Goal: Information Seeking & Learning: Find specific fact

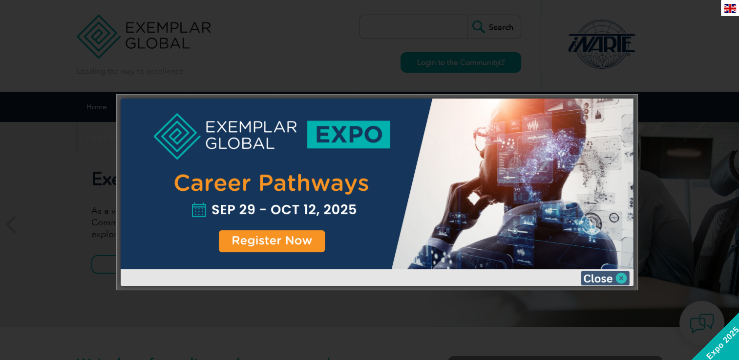
click at [621, 272] on img at bounding box center [604, 278] width 49 height 15
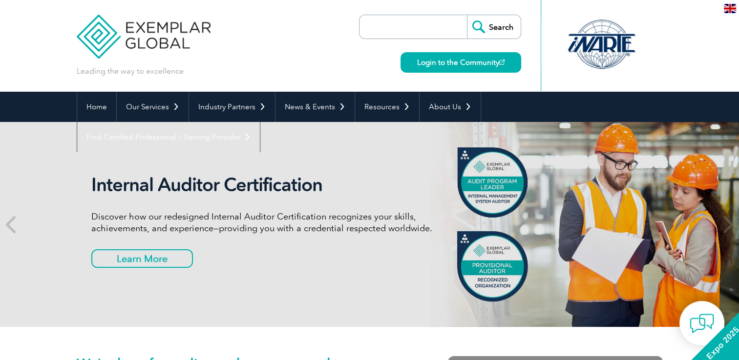
click at [419, 31] on input "search" at bounding box center [415, 26] width 103 height 23
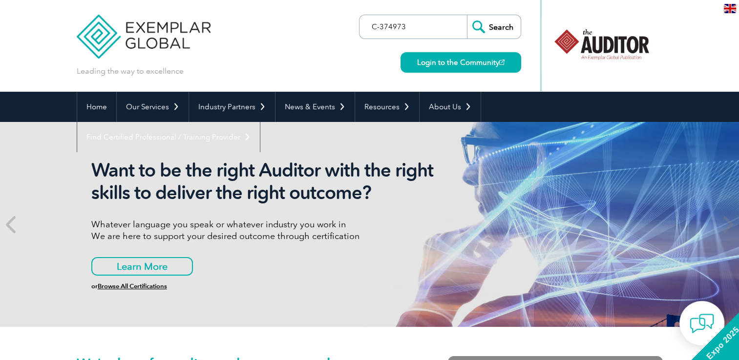
type input "C-374973"
click at [467, 15] on input "Search" at bounding box center [494, 26] width 54 height 23
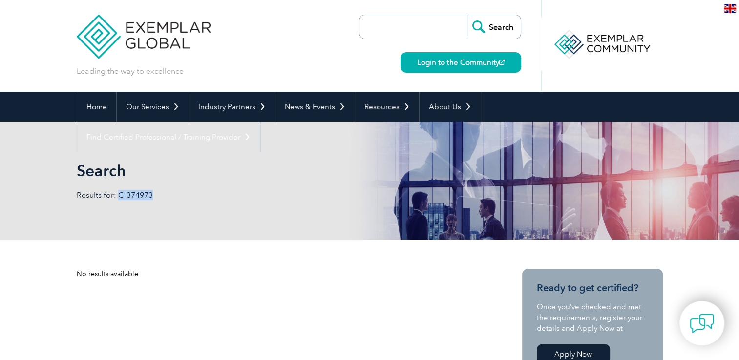
drag, startPoint x: 119, startPoint y: 194, endPoint x: 151, endPoint y: 194, distance: 32.7
click at [151, 194] on p "Results for: C-374973" at bounding box center [223, 195] width 293 height 11
copy p "C-374973"
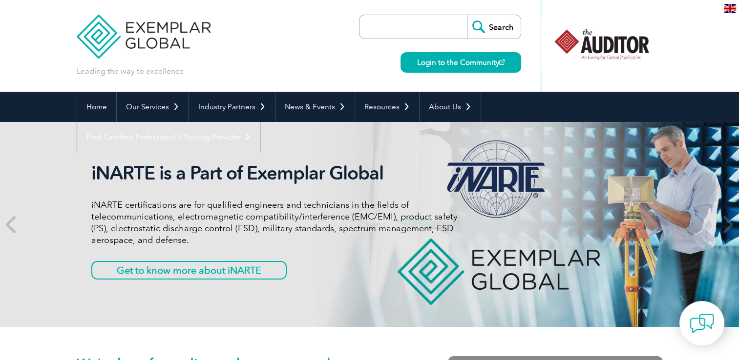
click at [393, 25] on input "search" at bounding box center [415, 26] width 103 height 23
drag, startPoint x: 393, startPoint y: 25, endPoint x: 388, endPoint y: 26, distance: 5.6
click at [388, 26] on input "search" at bounding box center [415, 26] width 103 height 23
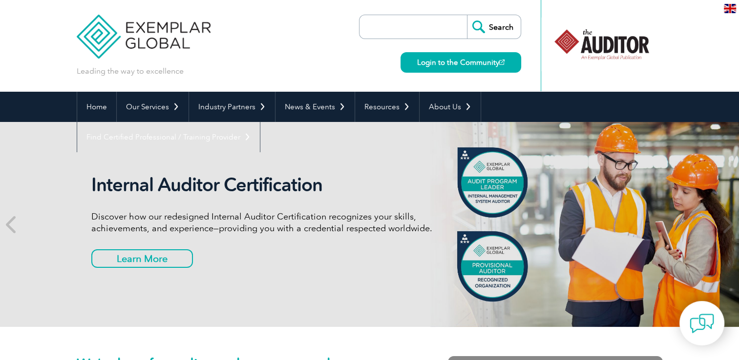
type input "C-374973"
click at [467, 15] on input "Search" at bounding box center [494, 26] width 54 height 23
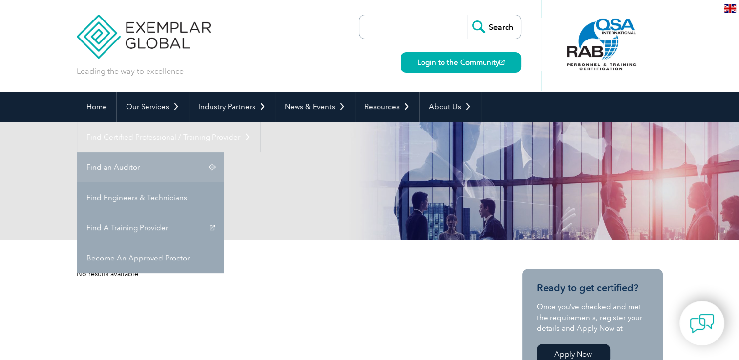
click at [224, 152] on link "Find an Auditor" at bounding box center [150, 167] width 146 height 30
